Goal: Feedback & Contribution: Leave review/rating

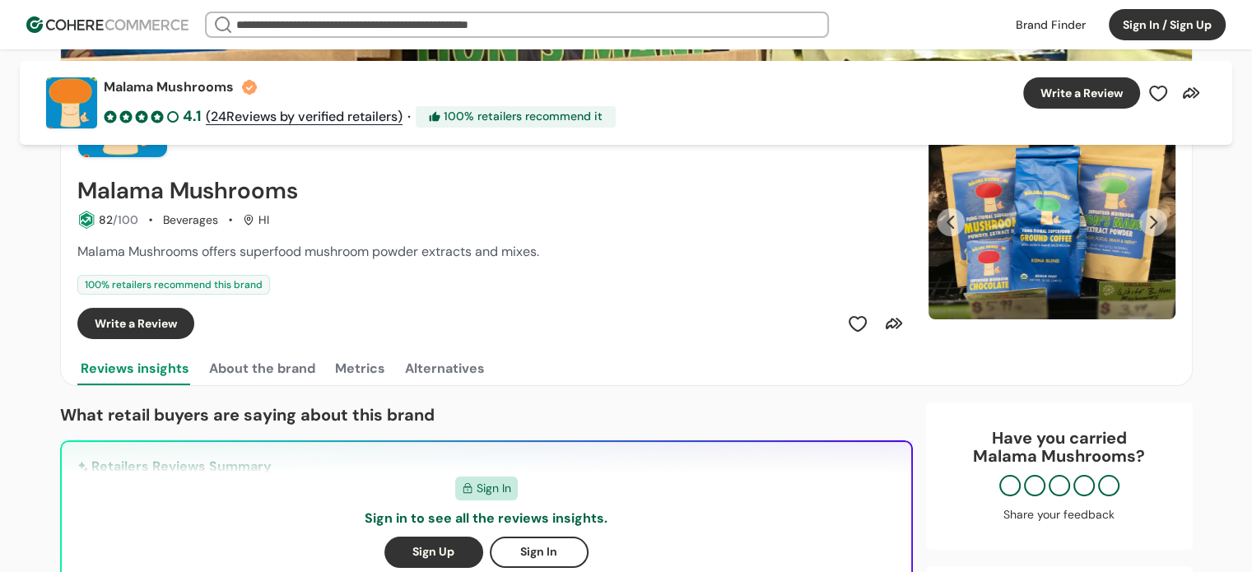
scroll to position [165, 0]
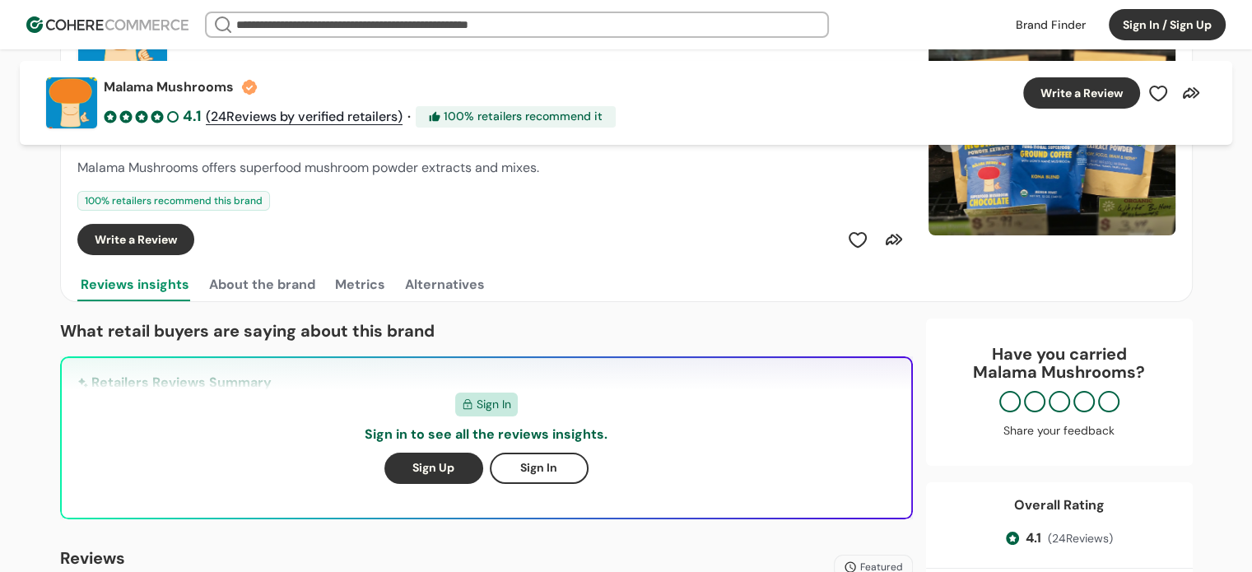
click at [145, 241] on button "Write a Review" at bounding box center [135, 239] width 117 height 31
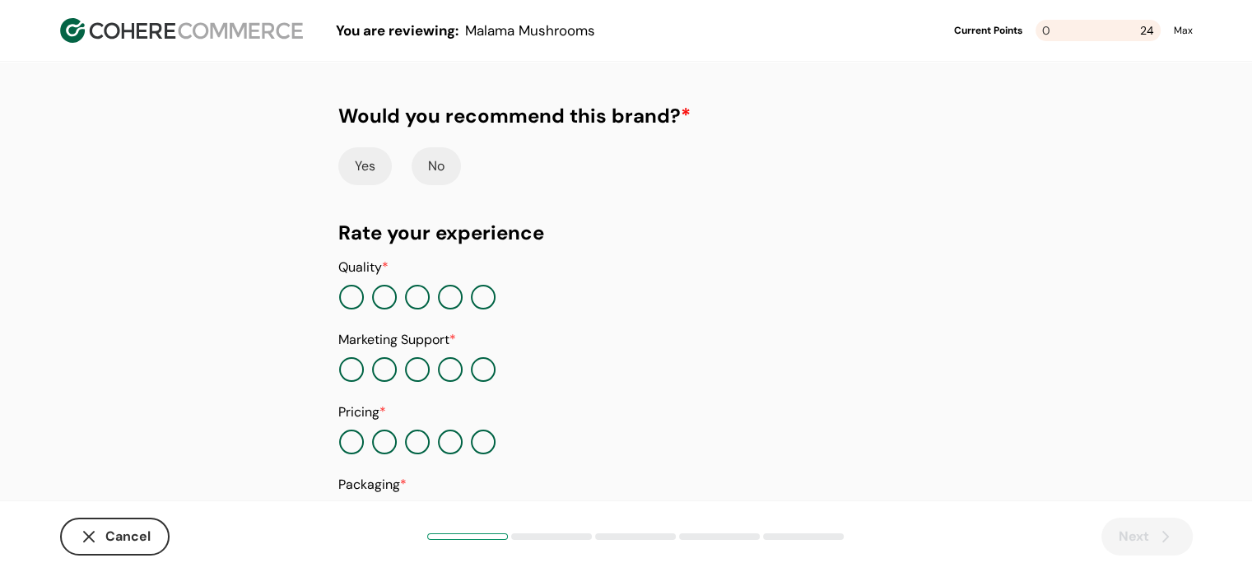
click at [447, 302] on button "button" at bounding box center [450, 297] width 25 height 25
click at [444, 369] on button "button" at bounding box center [450, 369] width 25 height 25
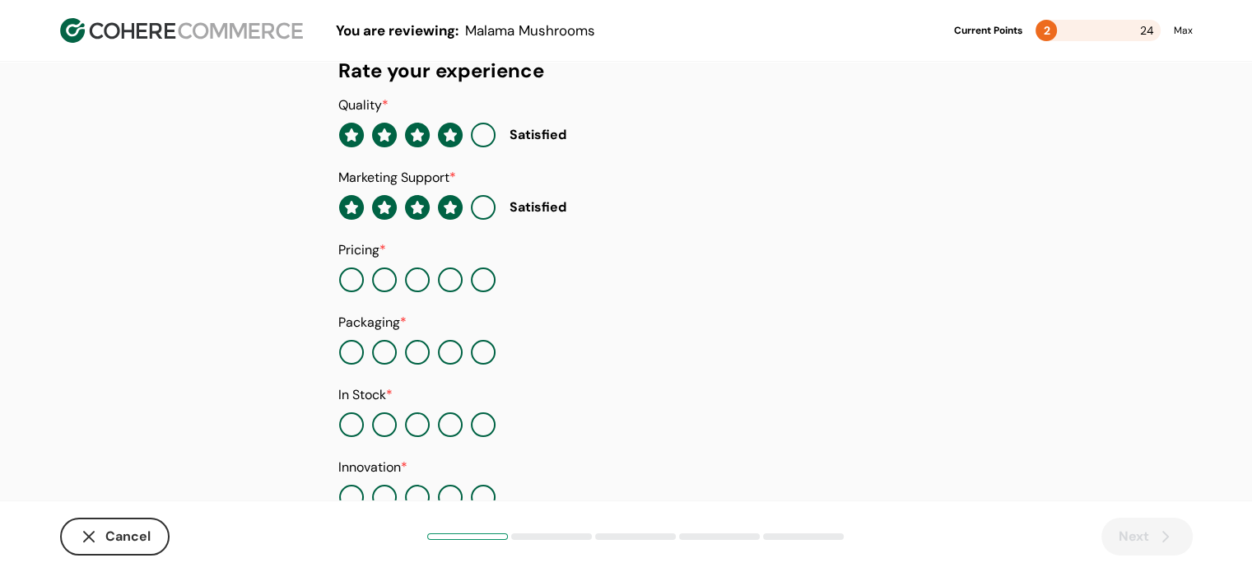
scroll to position [165, 0]
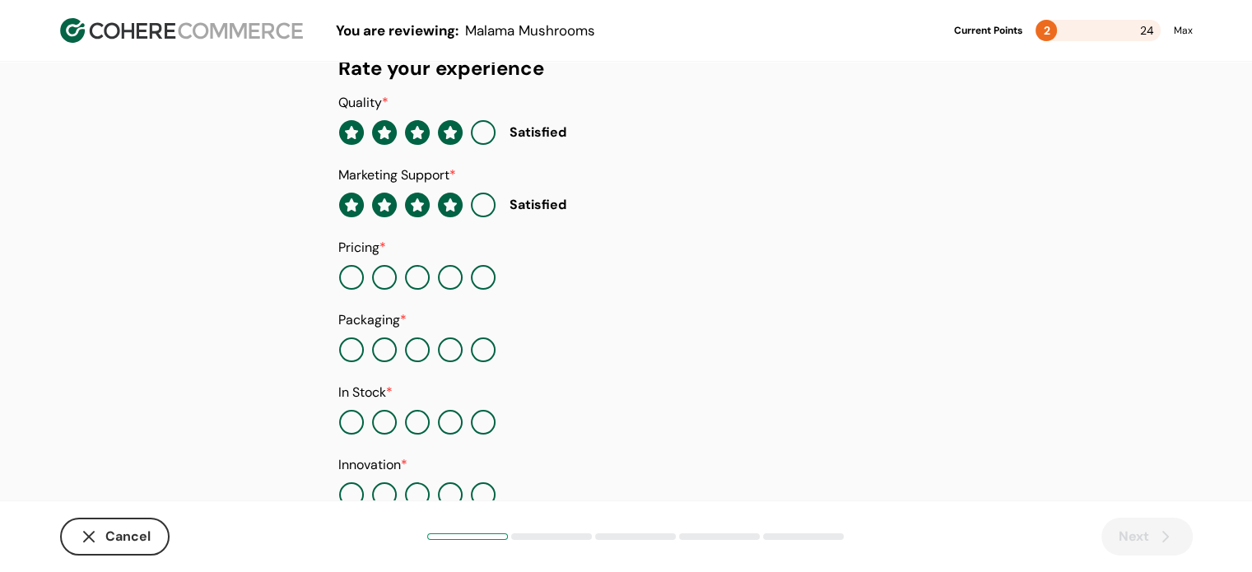
click at [450, 286] on button "button" at bounding box center [450, 277] width 25 height 25
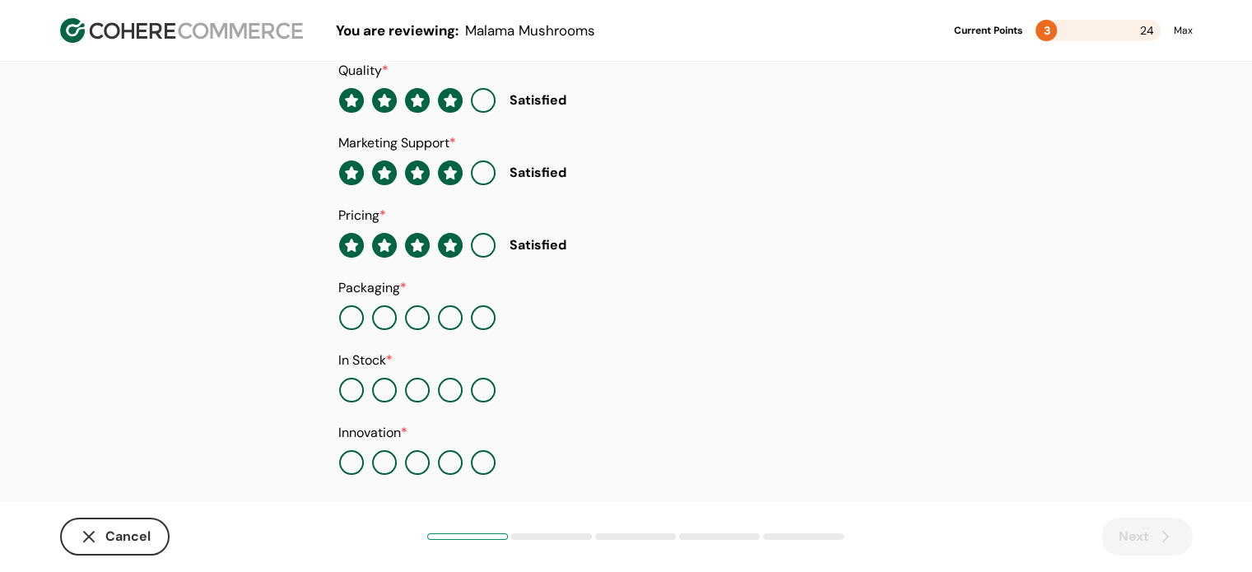
scroll to position [211, 0]
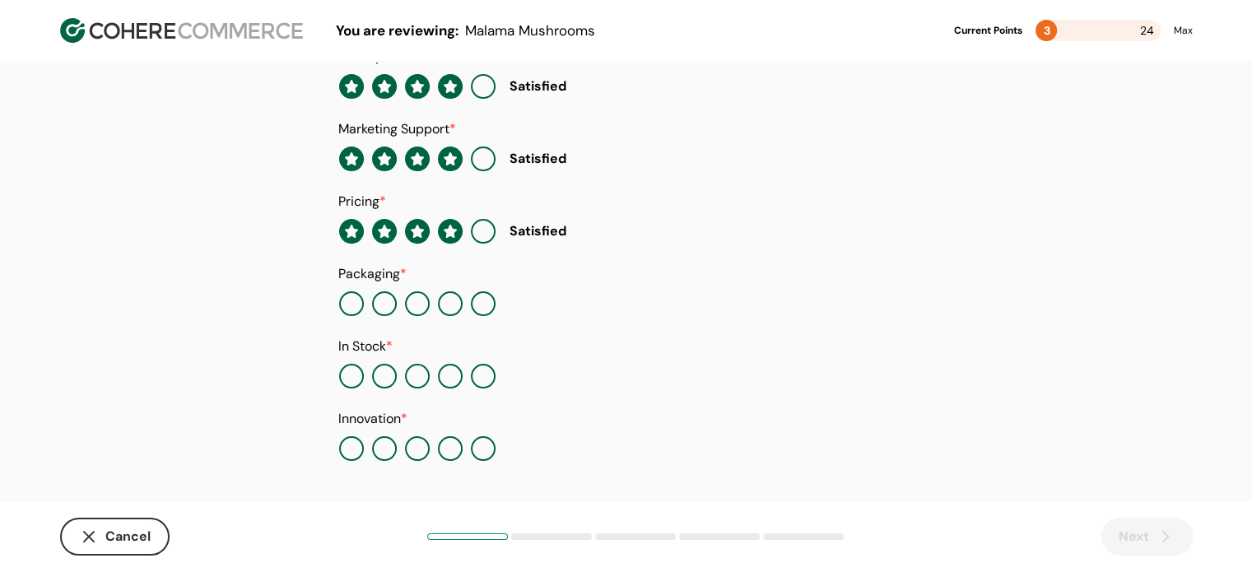
click at [451, 305] on button "button" at bounding box center [450, 303] width 25 height 25
click at [448, 379] on button "button" at bounding box center [450, 376] width 25 height 25
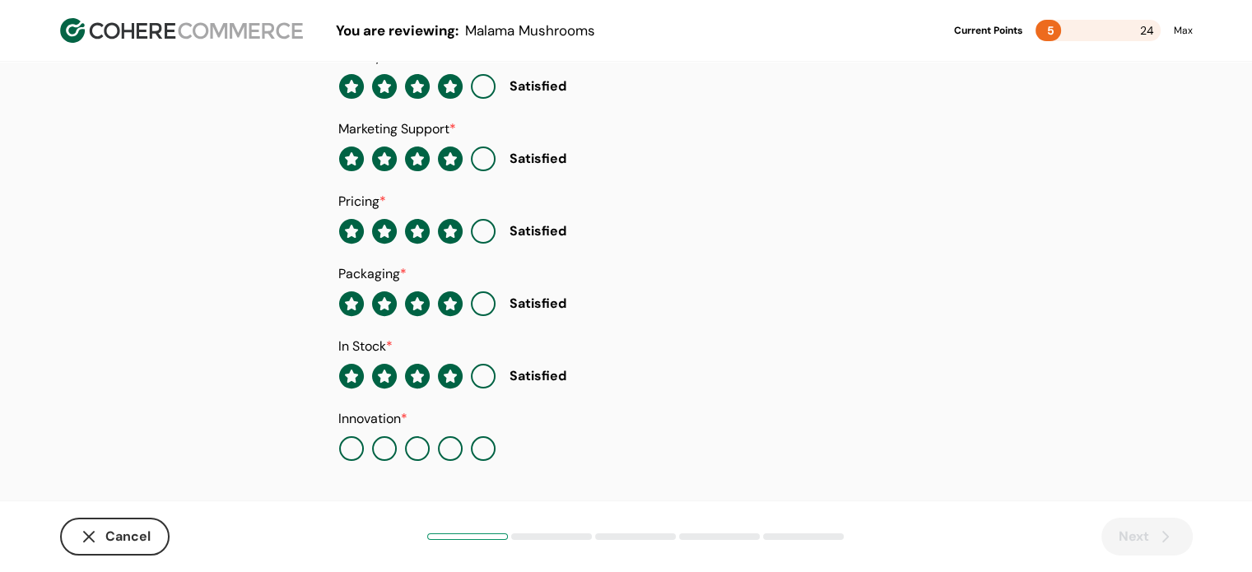
click at [454, 447] on button "button" at bounding box center [450, 448] width 25 height 25
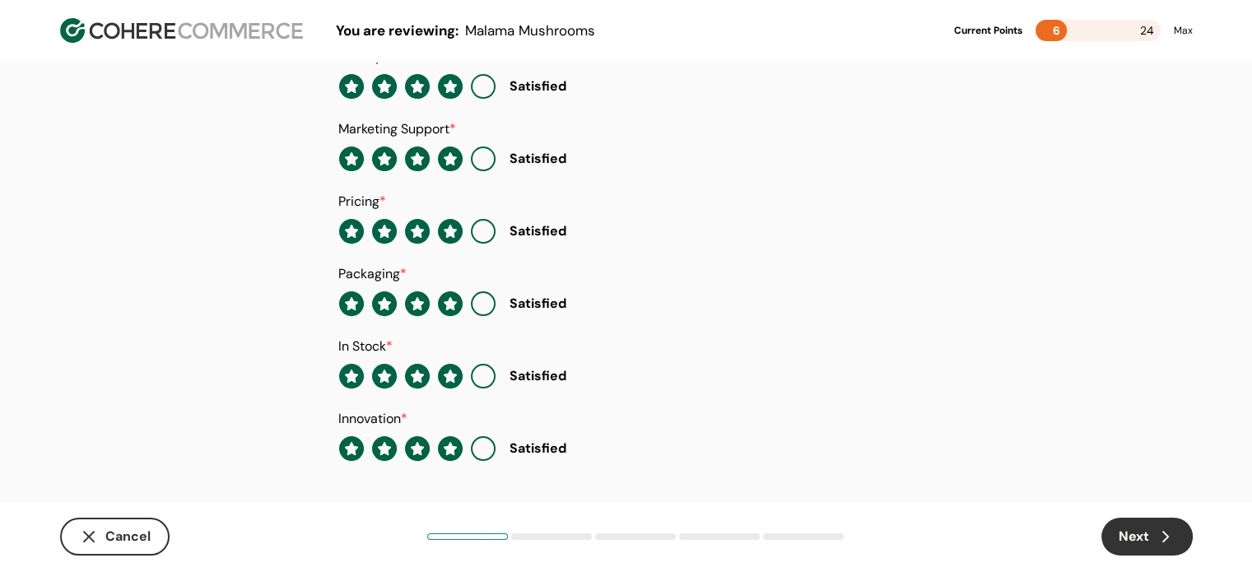
click at [1122, 529] on button "Next" at bounding box center [1146, 537] width 91 height 38
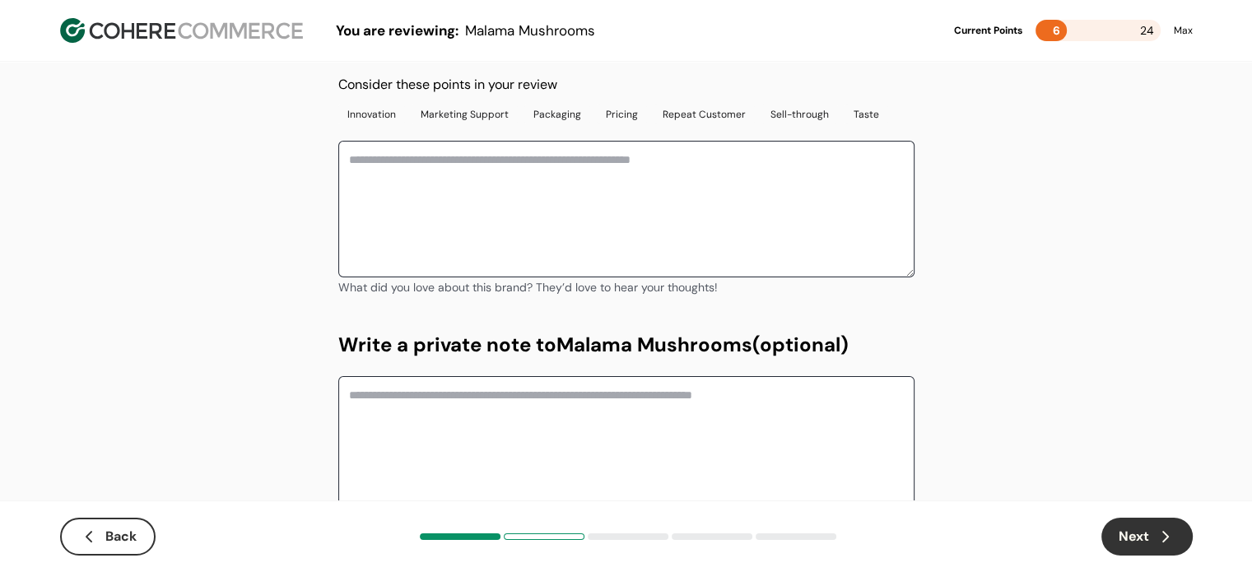
scroll to position [0, 0]
